Goal: Check status: Check status

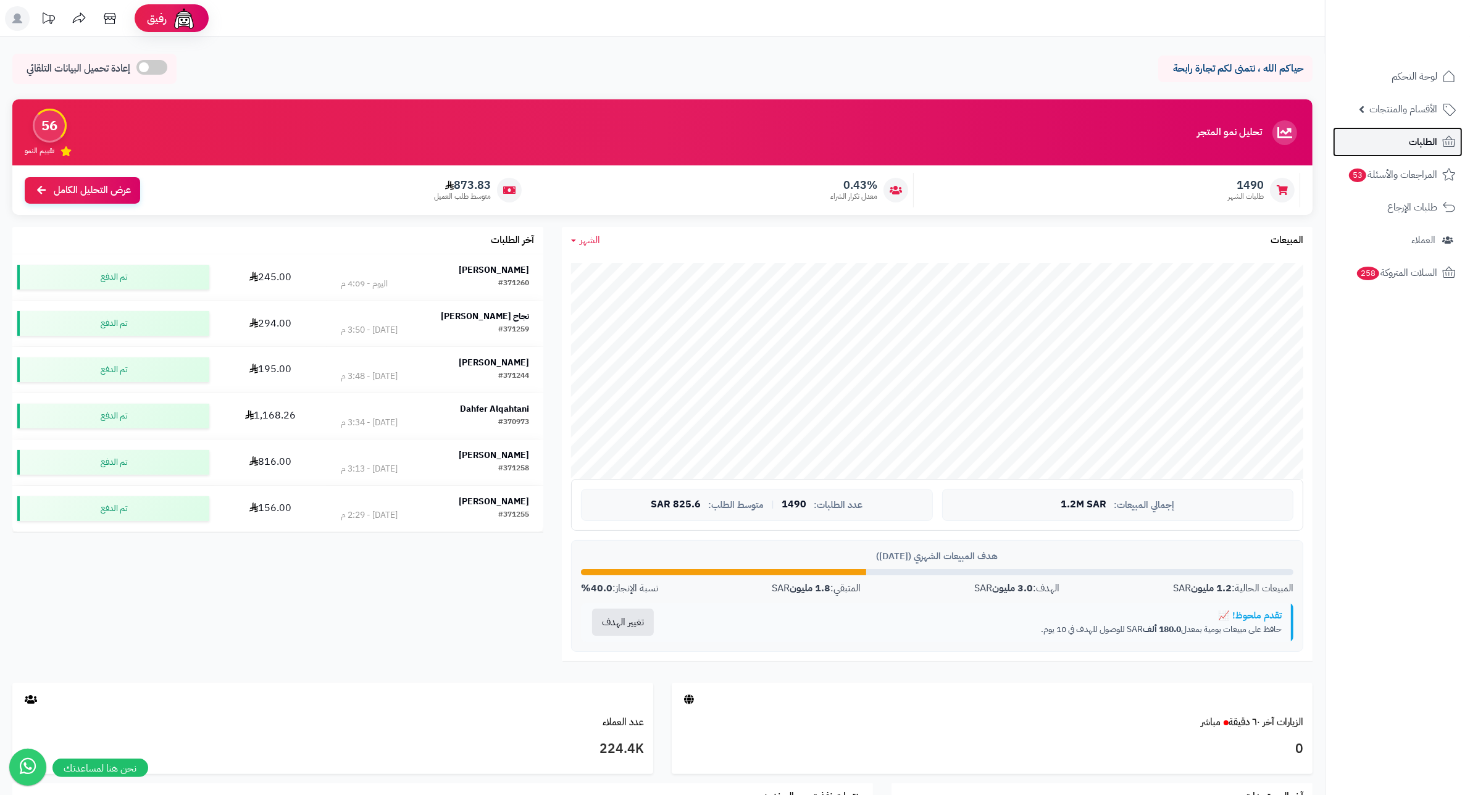
click at [1415, 146] on span "الطلبات" at bounding box center [1423, 141] width 28 height 17
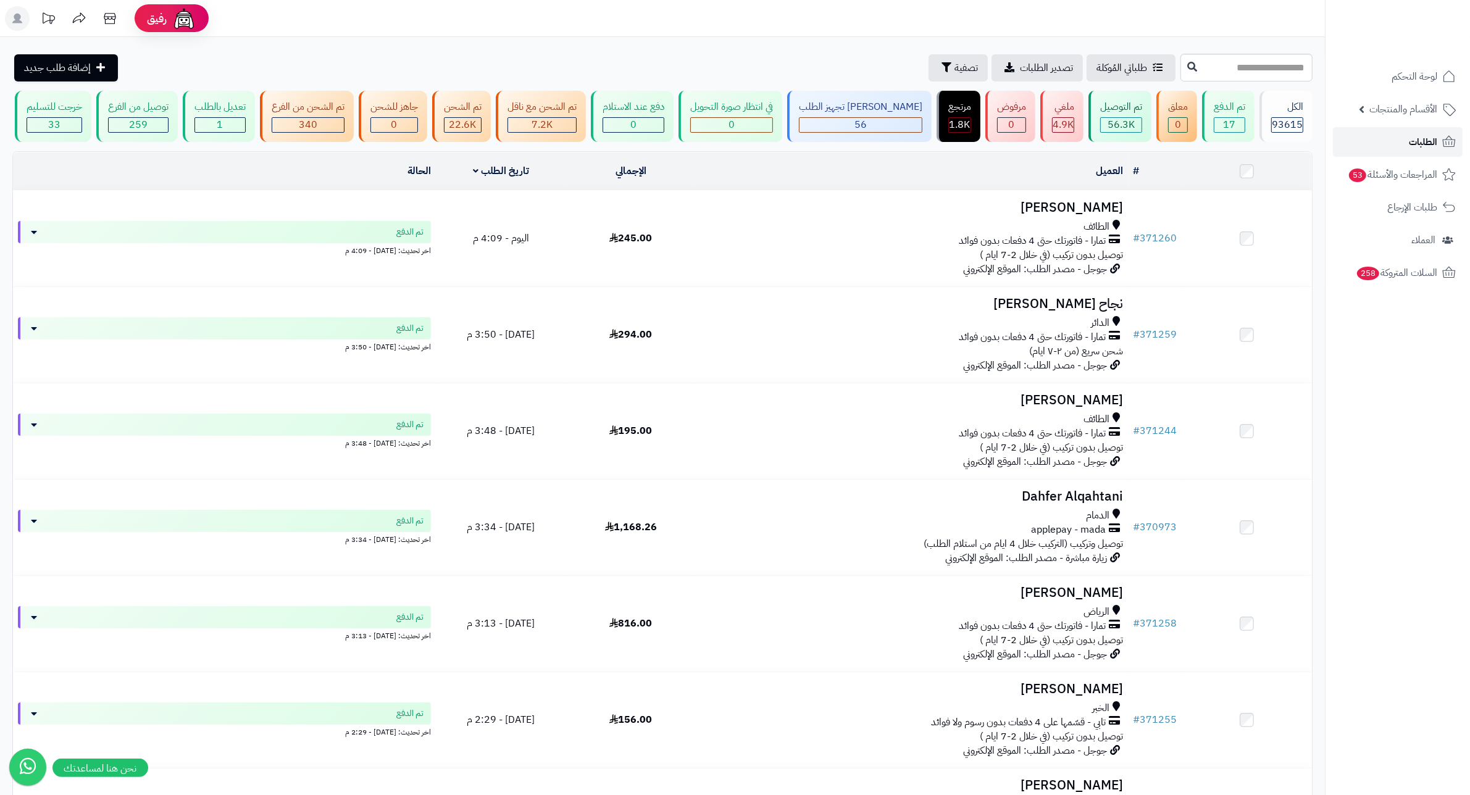
click at [1406, 140] on link "الطلبات" at bounding box center [1398, 142] width 130 height 30
click at [1218, 62] on input "text" at bounding box center [1247, 68] width 132 height 28
type input "******"
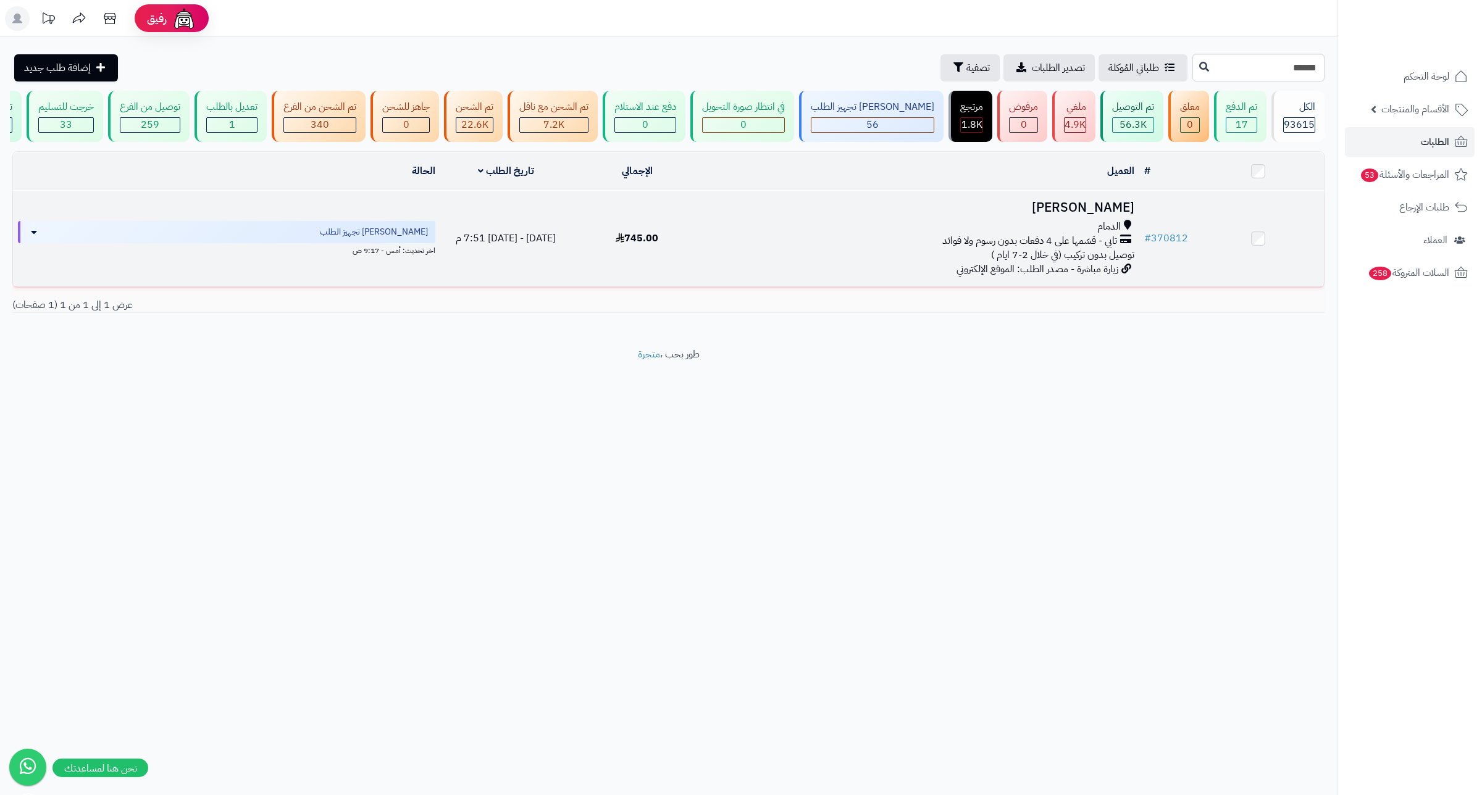
click at [1106, 215] on h3 "[PERSON_NAME]" at bounding box center [921, 208] width 427 height 14
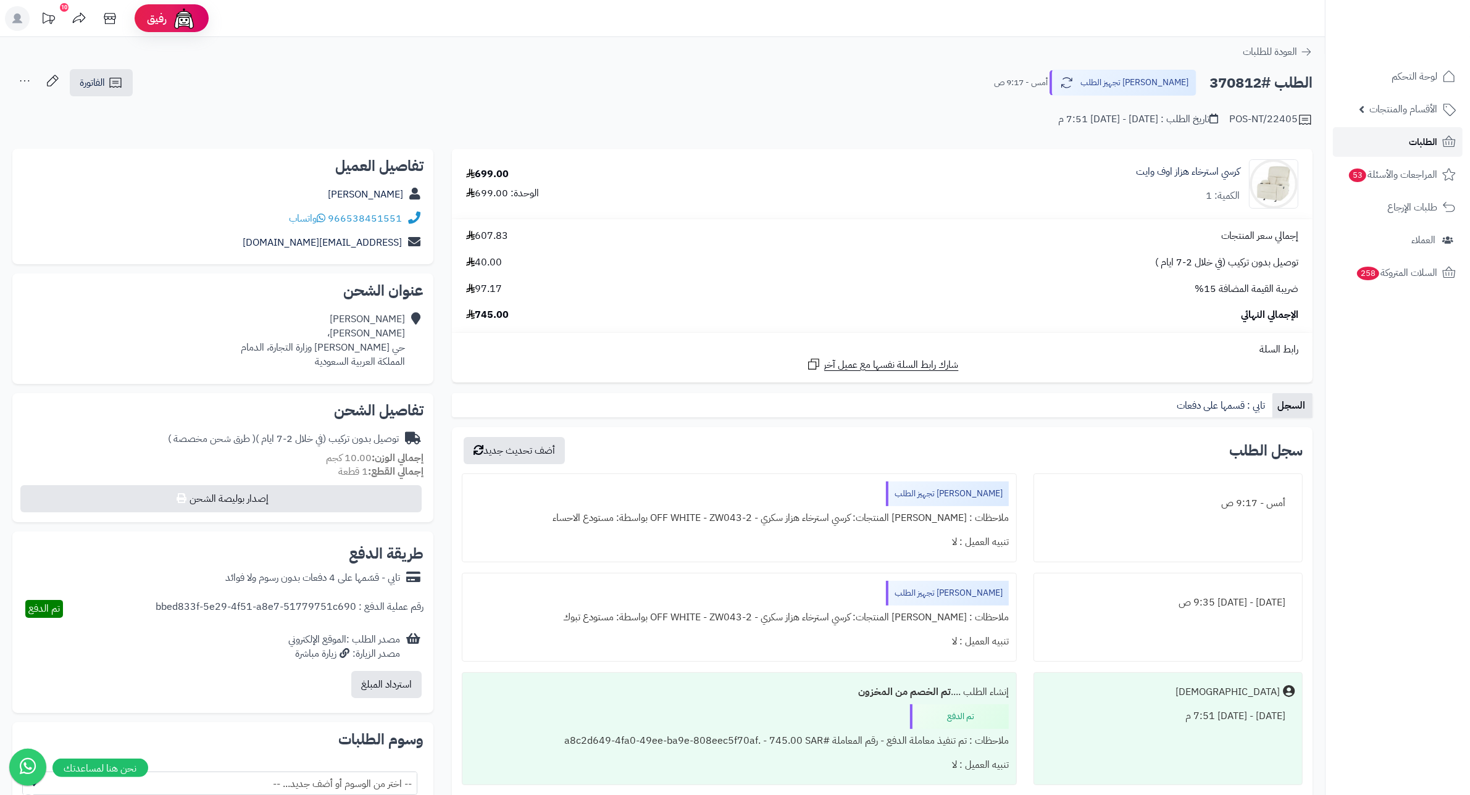
click at [1381, 138] on link "الطلبات" at bounding box center [1398, 142] width 130 height 30
